Goal: Information Seeking & Learning: Learn about a topic

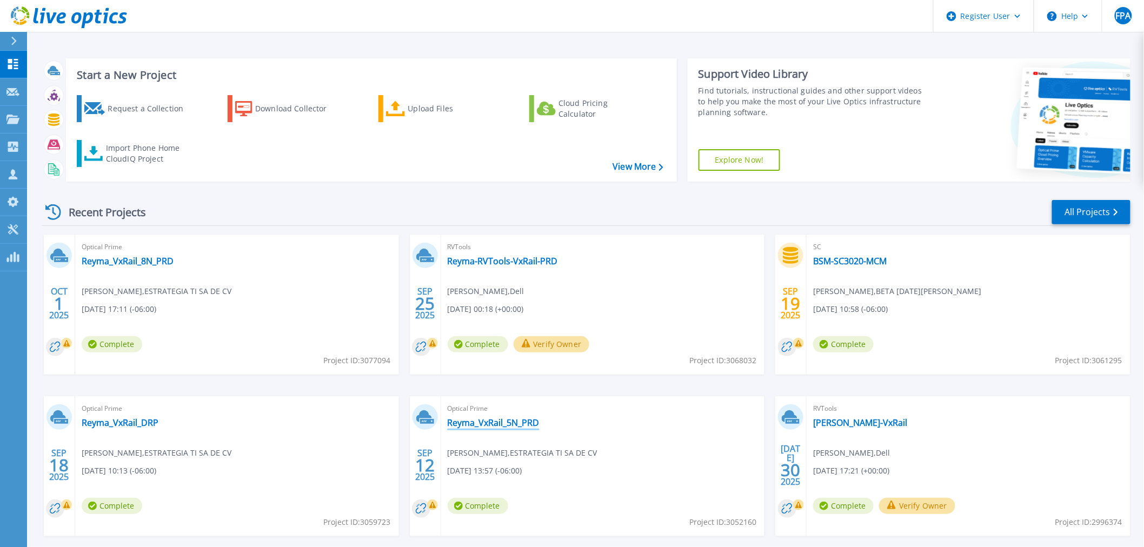
click at [524, 423] on link "Reyma_VxRail_5N_PRD" at bounding box center [494, 422] width 92 height 11
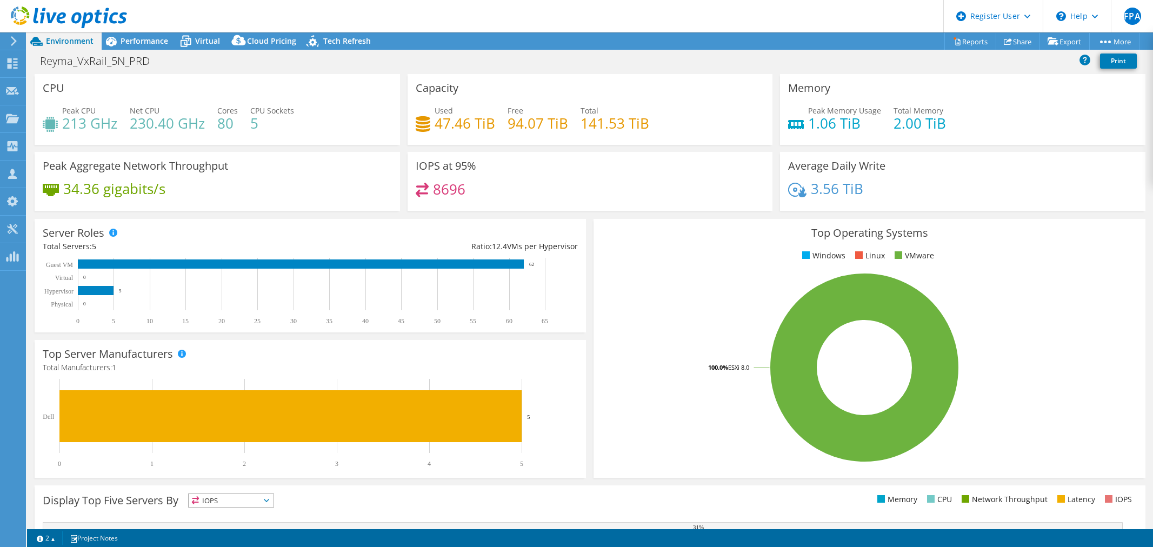
select select "USD"
click at [150, 38] on span "Performance" at bounding box center [145, 41] width 48 height 10
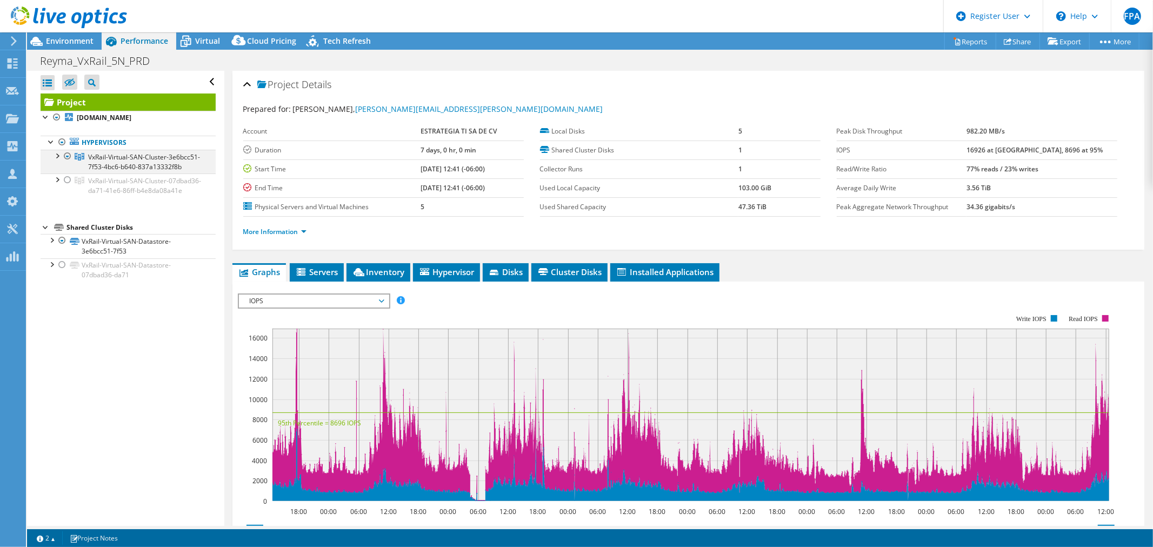
click at [55, 157] on div at bounding box center [56, 155] width 11 height 11
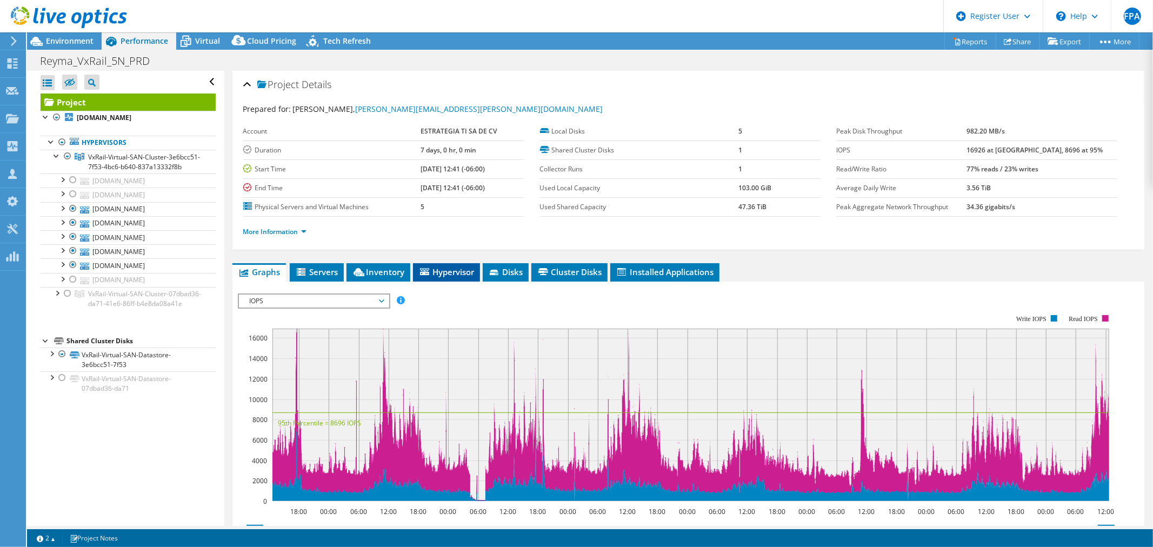
click at [455, 276] on span "Hypervisor" at bounding box center [446, 272] width 56 height 11
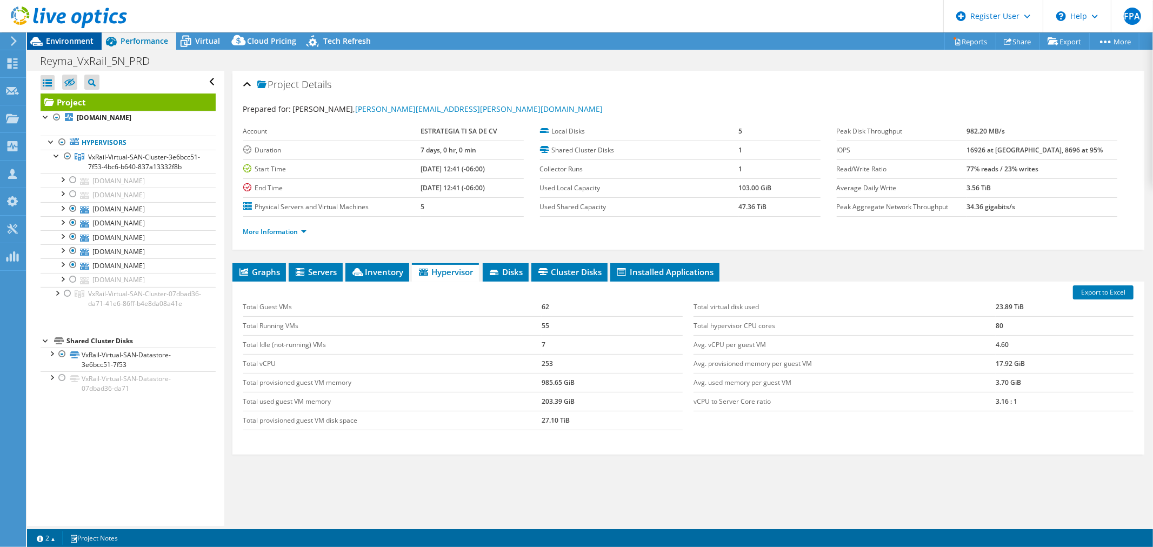
click at [68, 40] on span "Environment" at bounding box center [70, 41] width 48 height 10
